Goal: Task Accomplishment & Management: Manage account settings

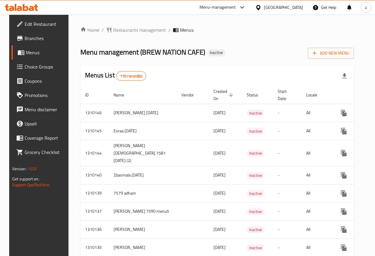
click at [48, 25] on span "Edit Restaurant" at bounding box center [46, 23] width 42 height 7
click at [260, 9] on icon at bounding box center [258, 7] width 4 height 5
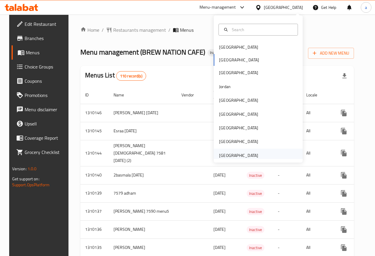
click at [231, 153] on div "United Arab Emirates" at bounding box center [238, 155] width 39 height 7
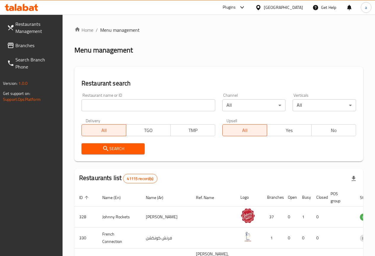
click at [119, 106] on input "search" at bounding box center [148, 105] width 134 height 12
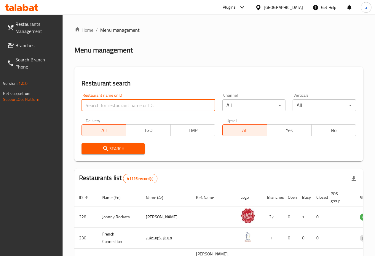
paste input "769772"
type input "769772"
click button "Search" at bounding box center [112, 148] width 63 height 11
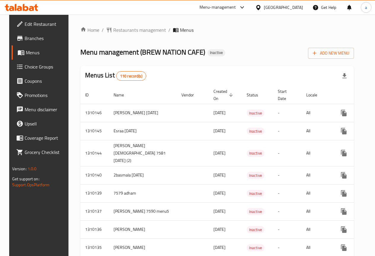
click at [293, 8] on div "[GEOGRAPHIC_DATA]" at bounding box center [283, 7] width 39 height 7
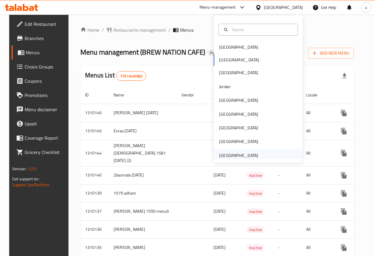
click at [240, 155] on div "United Arab Emirates" at bounding box center [238, 155] width 39 height 7
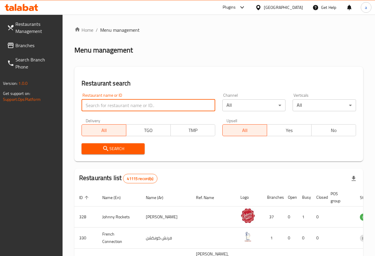
click at [121, 104] on input "search" at bounding box center [148, 105] width 134 height 12
paste input "769772"
type input "769772"
click button "Search" at bounding box center [112, 148] width 63 height 11
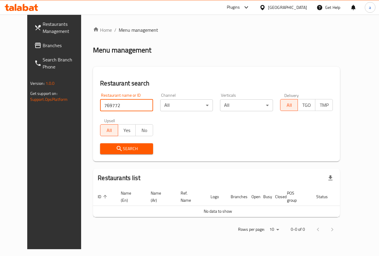
click at [121, 140] on div "Search" at bounding box center [127, 148] width 60 height 18
click at [124, 148] on span "Search" at bounding box center [127, 148] width 44 height 7
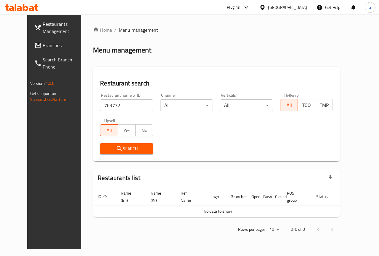
click at [124, 148] on span "Search" at bounding box center [127, 148] width 44 height 7
click at [296, 8] on div "United Arab Emirates" at bounding box center [287, 7] width 39 height 7
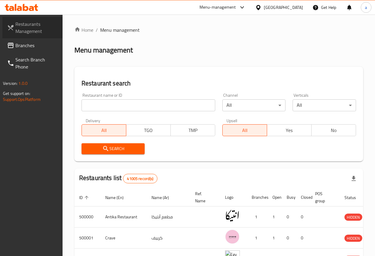
click at [35, 28] on span "Restaurants Management" at bounding box center [36, 27] width 42 height 14
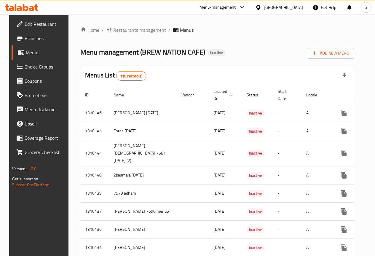
click at [43, 28] on span "Edit Restaurant" at bounding box center [46, 23] width 42 height 7
